Goal: Information Seeking & Learning: Learn about a topic

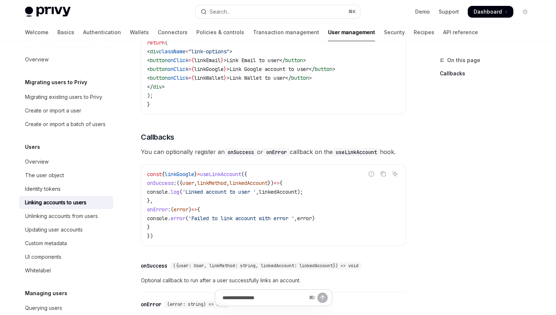
scroll to position [723, 0]
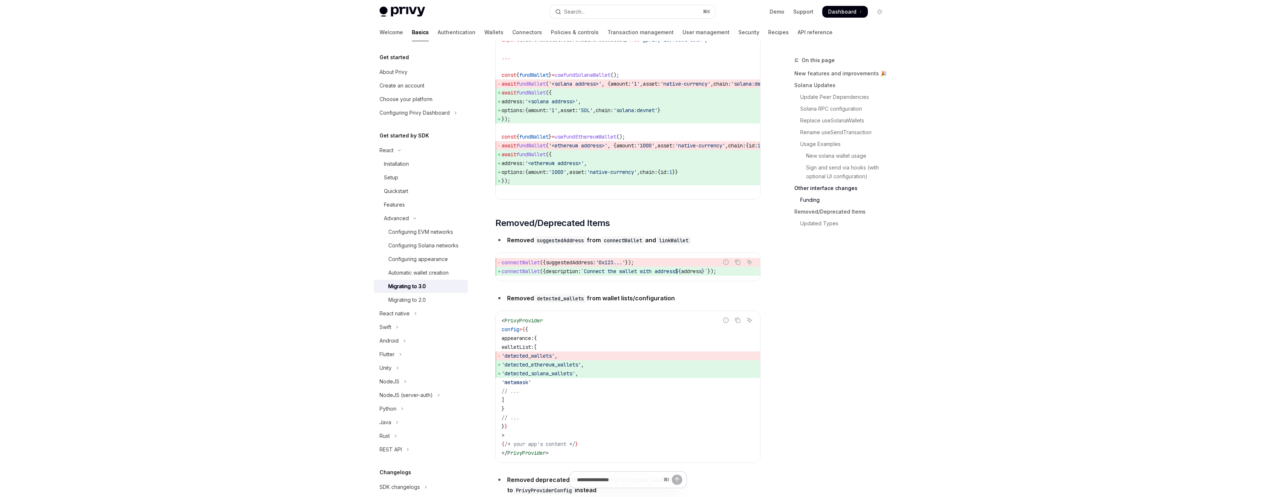
scroll to position [2324, 0]
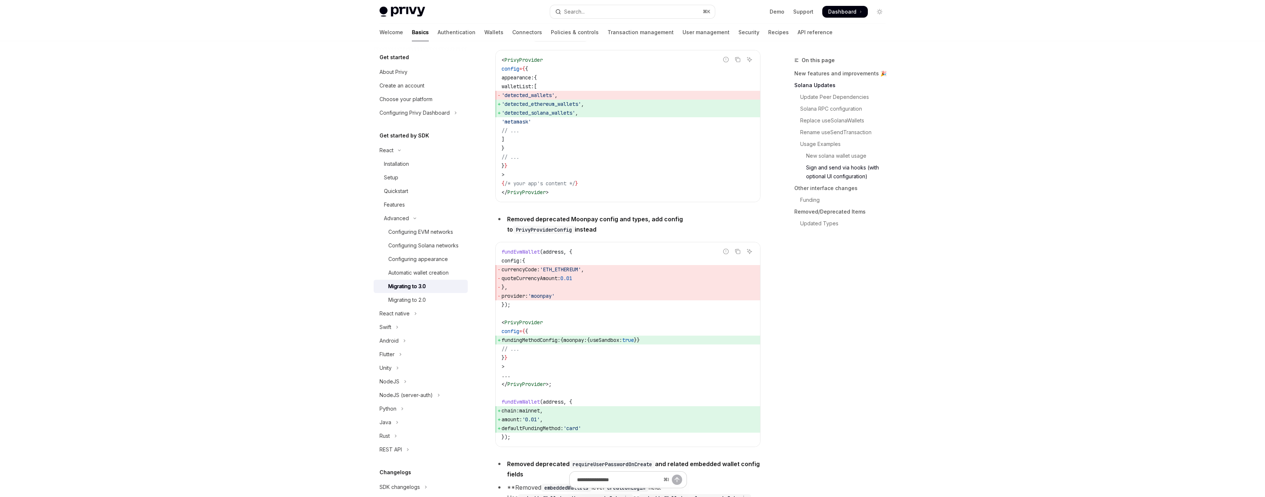
scroll to position [2071, 0]
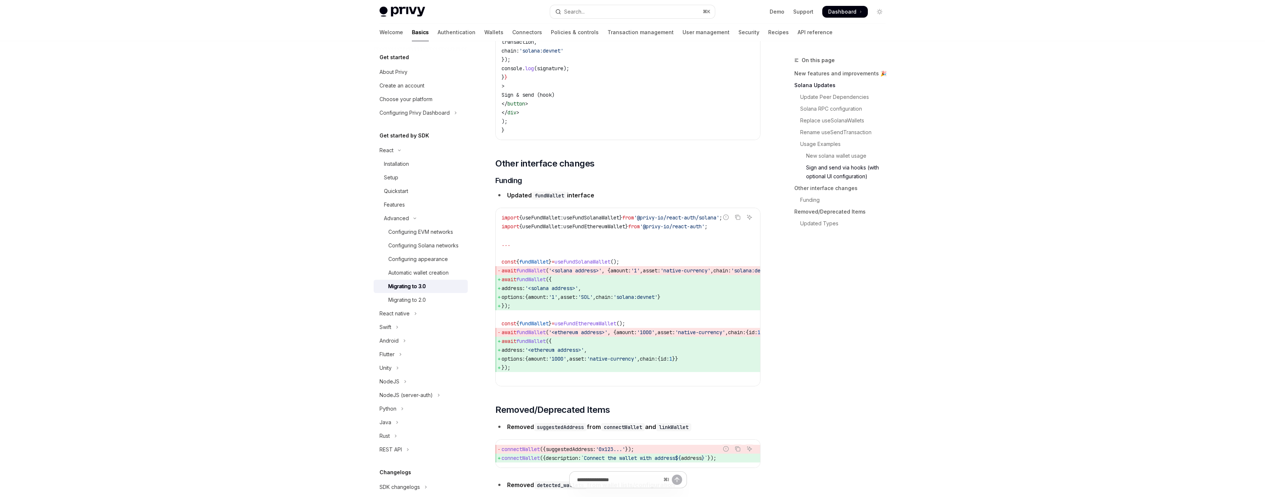
type textarea "*"
